Goal: Task Accomplishment & Management: Manage account settings

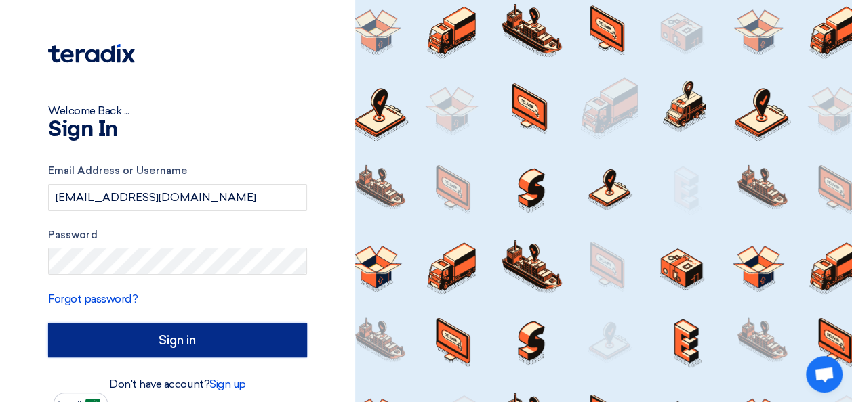
click at [184, 335] on input "Sign in" at bounding box center [177, 341] width 259 height 34
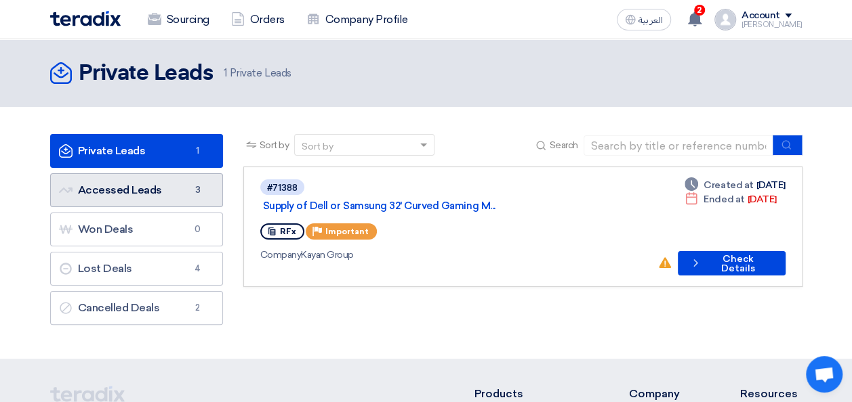
click at [150, 198] on link "Accessed Leads Accessed Leads 3" at bounding box center [136, 190] width 173 height 34
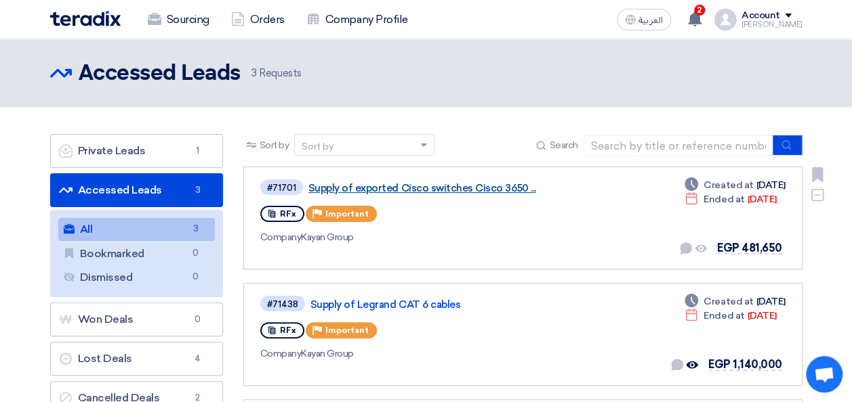
click at [478, 182] on link "Supply of exported Cisco switches Cisco 3650 ..." at bounding box center [477, 188] width 339 height 12
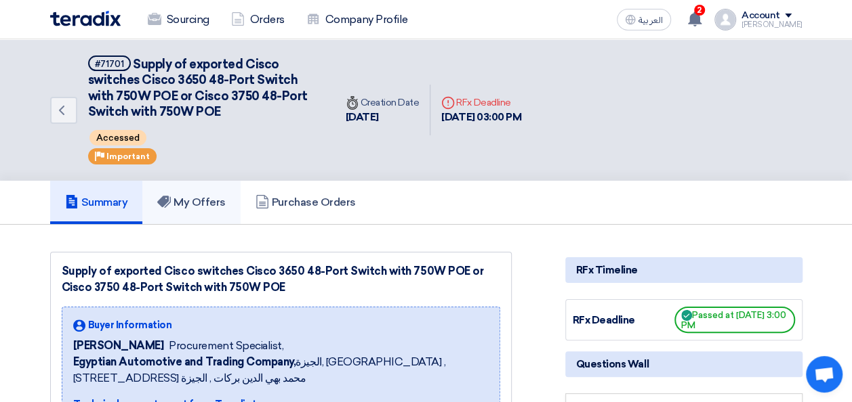
click at [183, 197] on h5 "My Offers" at bounding box center [191, 203] width 68 height 14
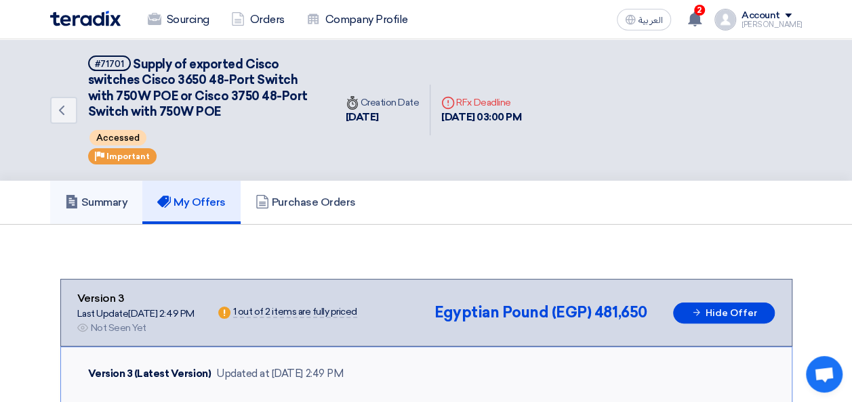
click at [110, 200] on h5 "Summary" at bounding box center [96, 203] width 63 height 14
